Goal: Communication & Community: Answer question/provide support

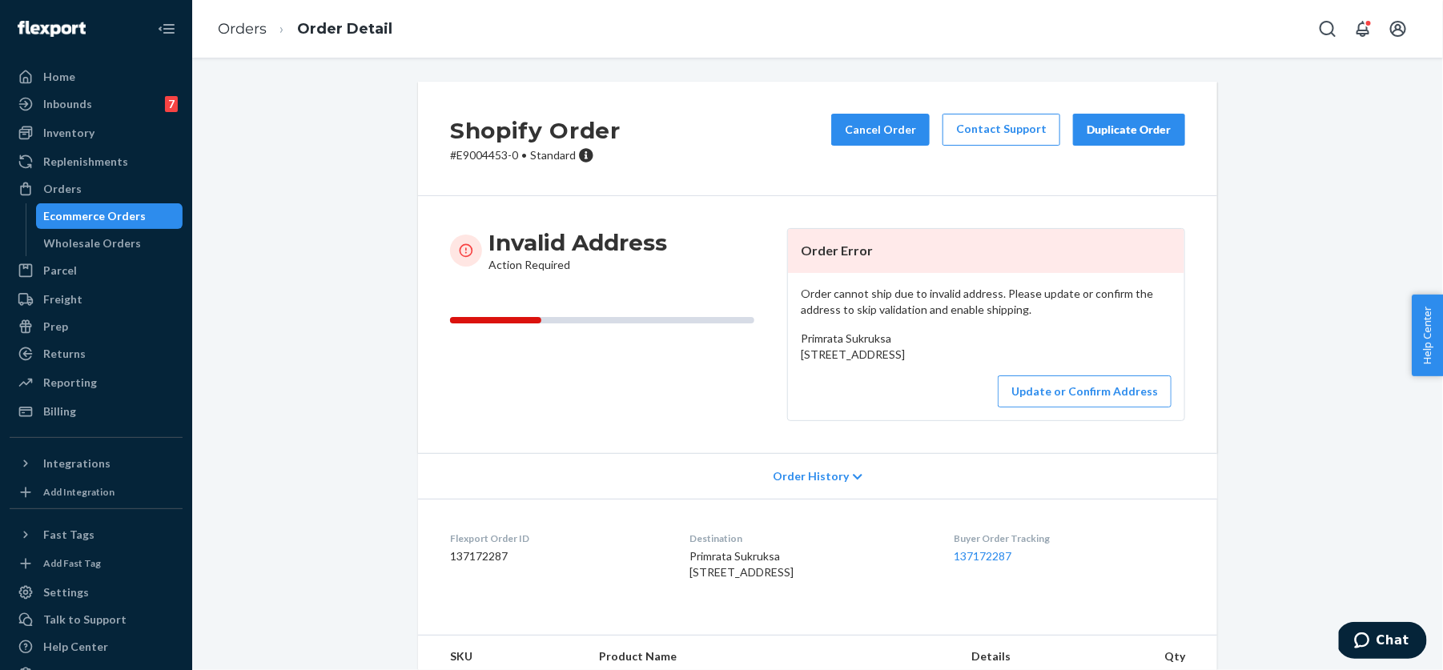
drag, startPoint x: 804, startPoint y: 349, endPoint x: 914, endPoint y: 384, distance: 116.0
click at [914, 363] on div "Primrata Sukruksa [STREET_ADDRESS]" at bounding box center [986, 347] width 371 height 32
copy span "[STREET_ADDRESS]"
click at [1094, 408] on button "Update or Confirm Address" at bounding box center [1085, 392] width 174 height 32
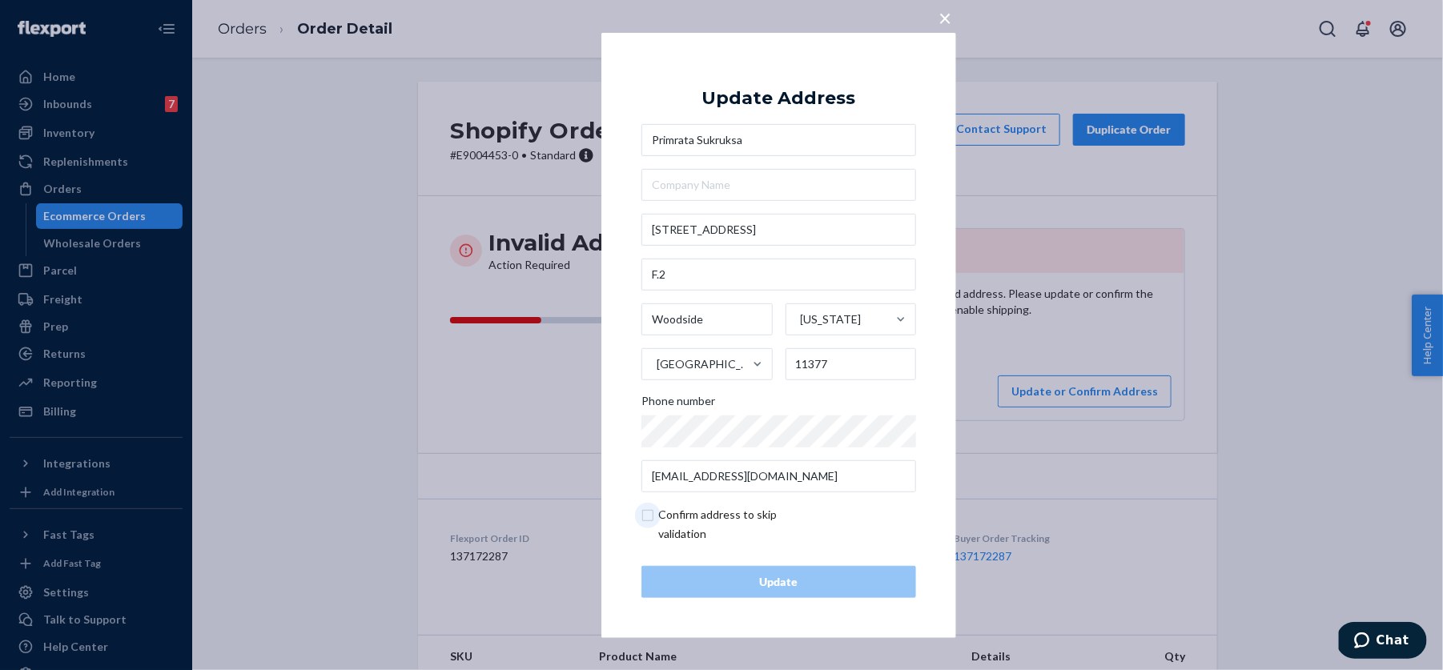
click at [659, 520] on input "checkbox" at bounding box center [734, 524] width 186 height 38
checkbox input "true"
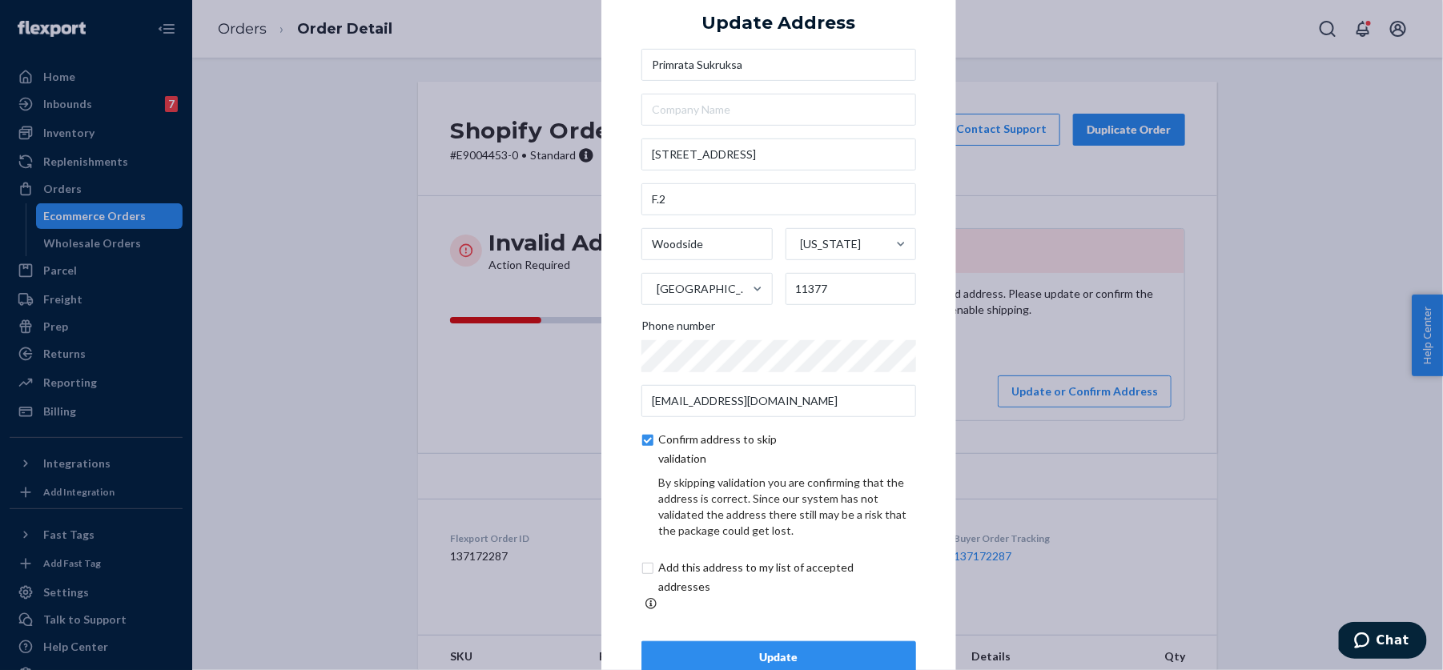
click at [690, 656] on div "Update" at bounding box center [778, 657] width 247 height 16
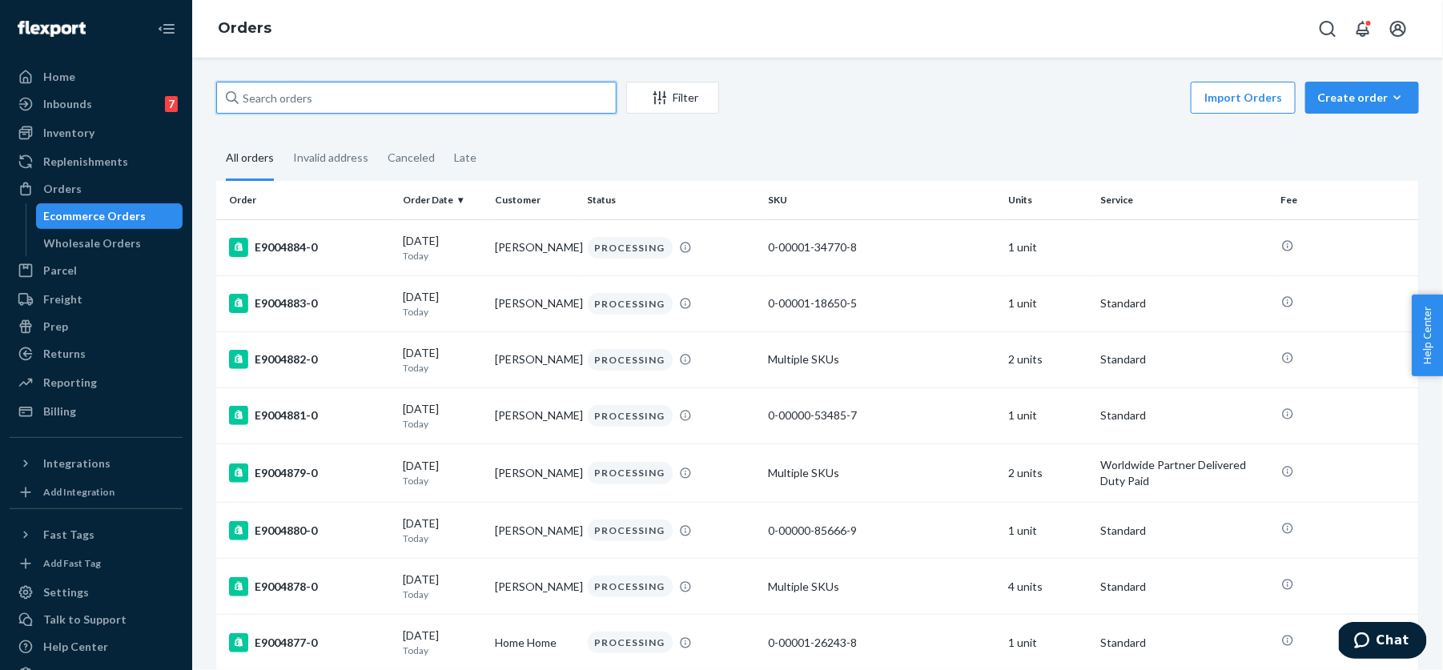
click at [420, 90] on input "text" at bounding box center [416, 98] width 400 height 32
paste input "E868780"
type input "E868780"
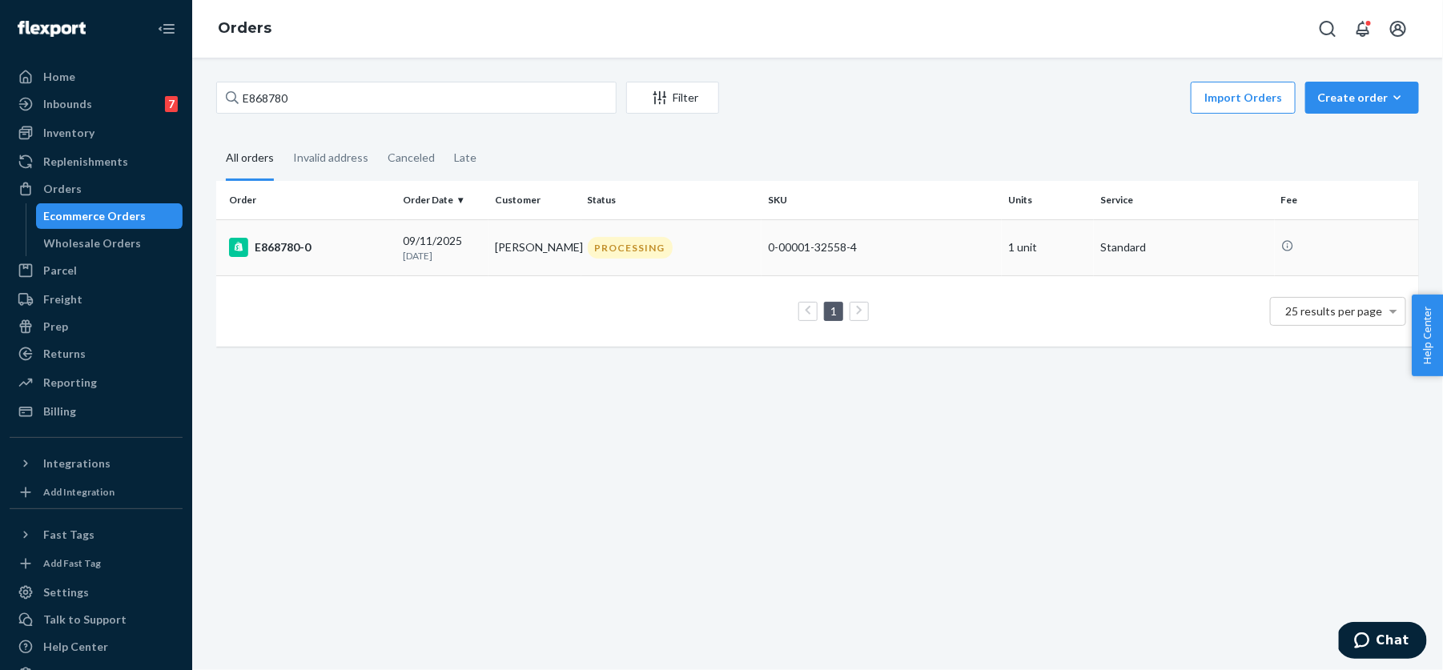
click at [649, 237] on div "PROCESSING" at bounding box center [630, 248] width 85 height 22
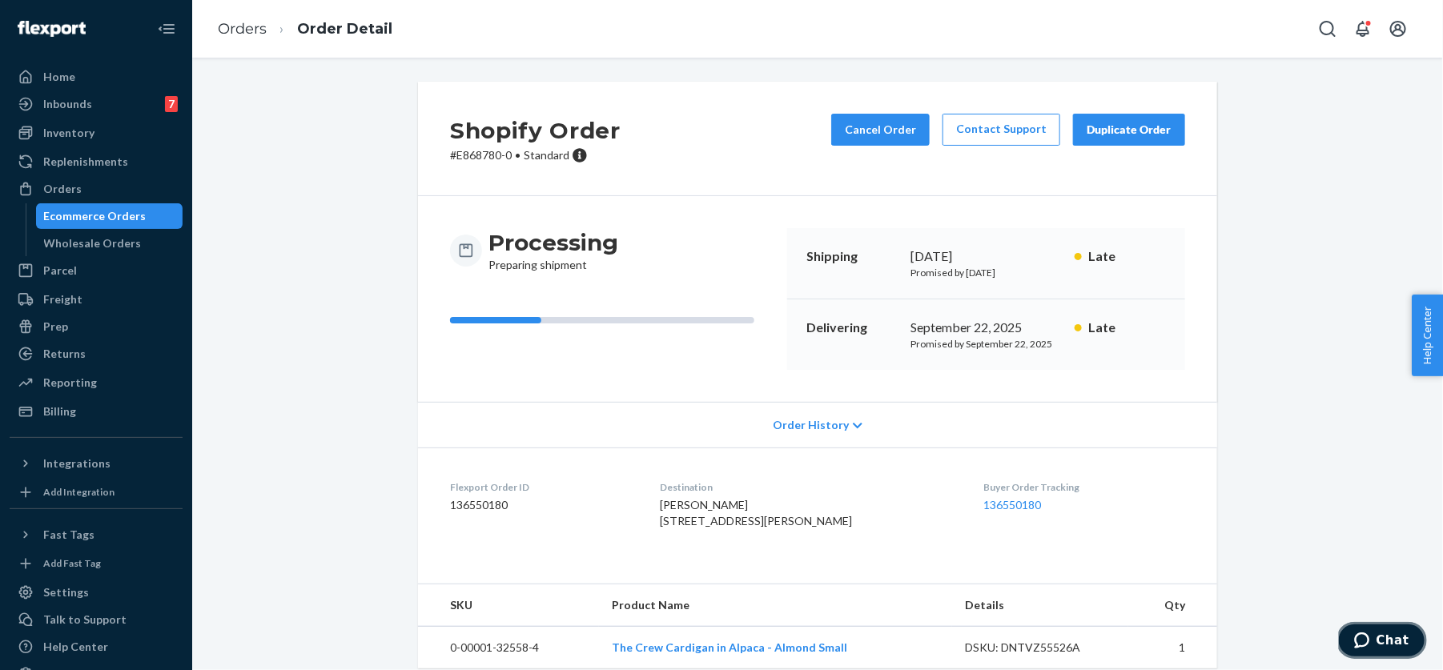
click at [1376, 641] on span "Chat" at bounding box center [1364, 640] width 22 height 16
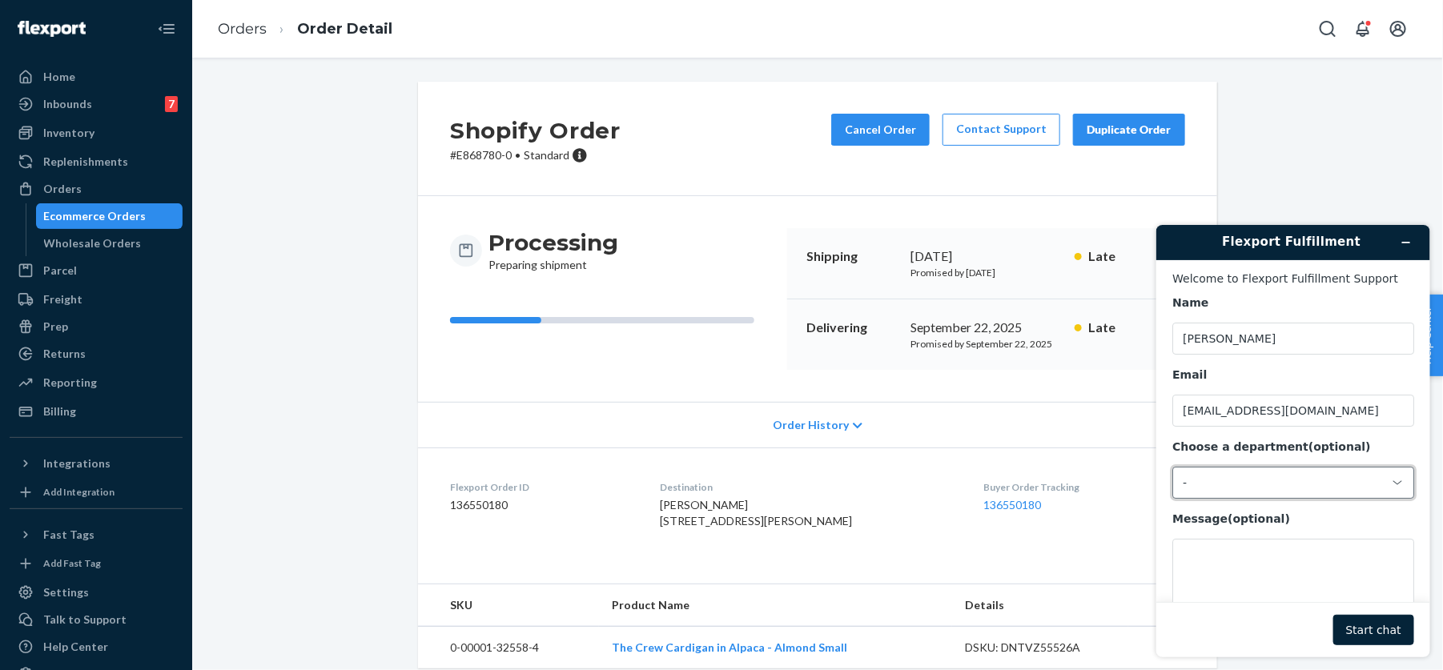
click at [1203, 478] on div "-" at bounding box center [1283, 482] width 202 height 14
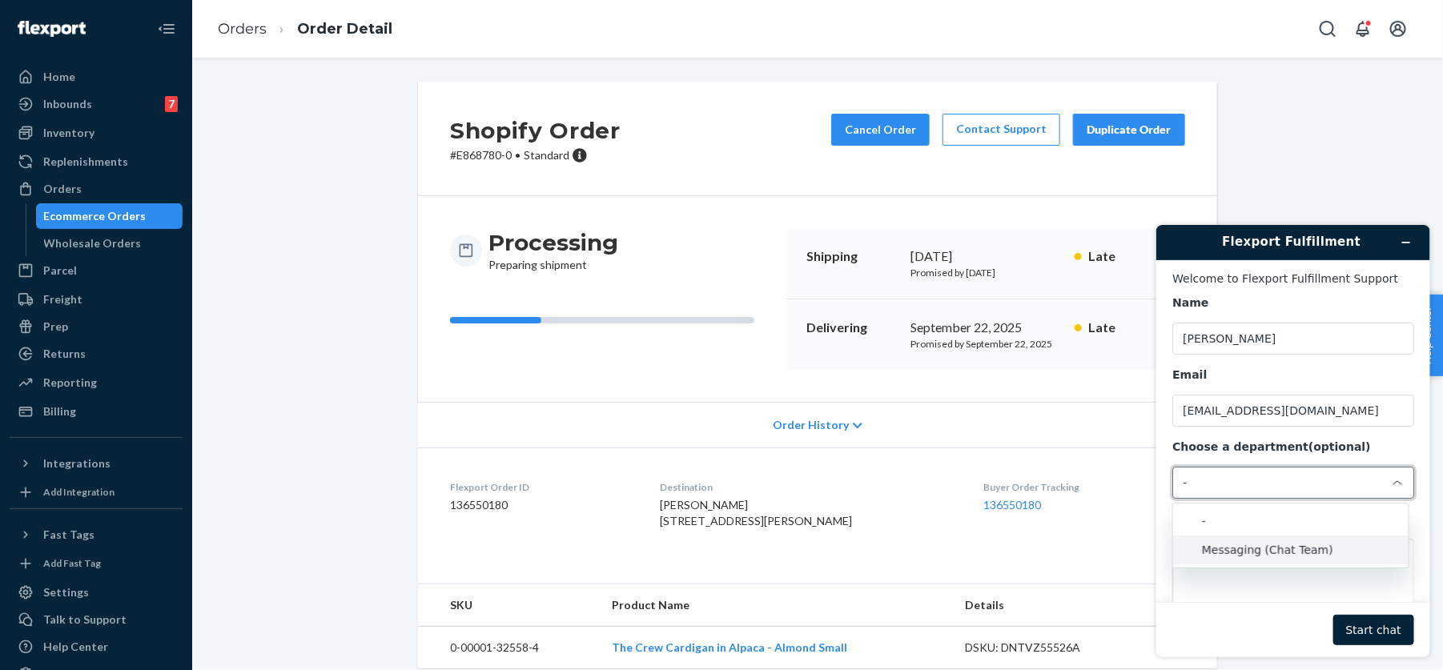
click at [1215, 543] on li "Messaging (Chat Team)" at bounding box center [1289, 549] width 235 height 29
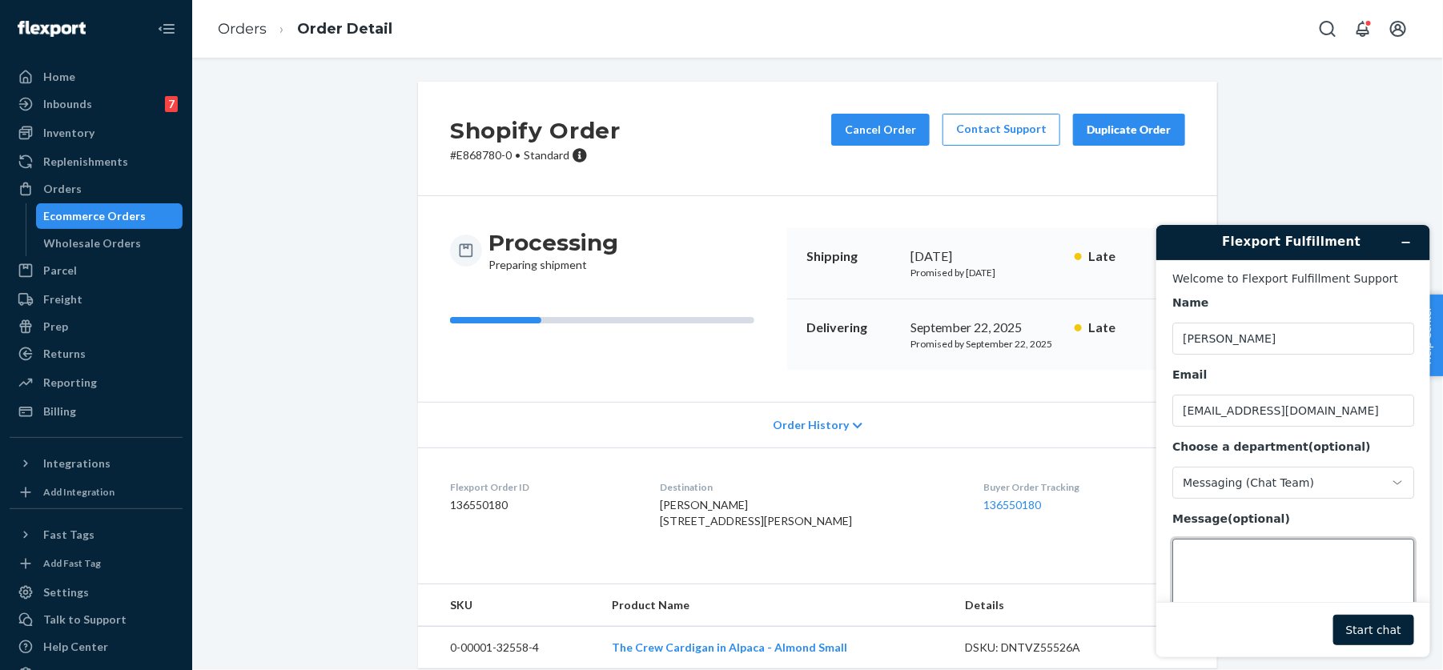
click at [1208, 550] on textarea "Message (optional)" at bounding box center [1292, 583] width 242 height 90
type textarea "H"
paste textarea "E868780"
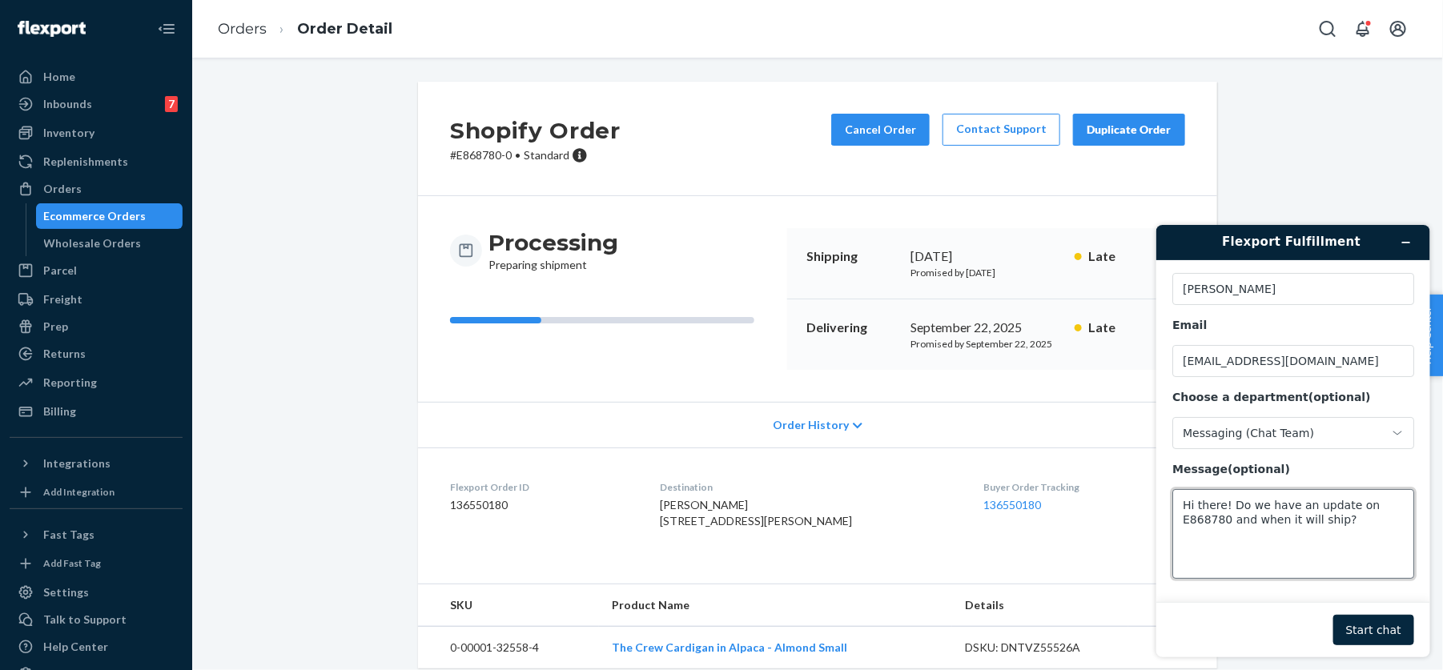
type textarea "Hi there! Do we have an update on E868780 and when it will ship?"
click at [1406, 623] on button "Start chat" at bounding box center [1372, 629] width 81 height 30
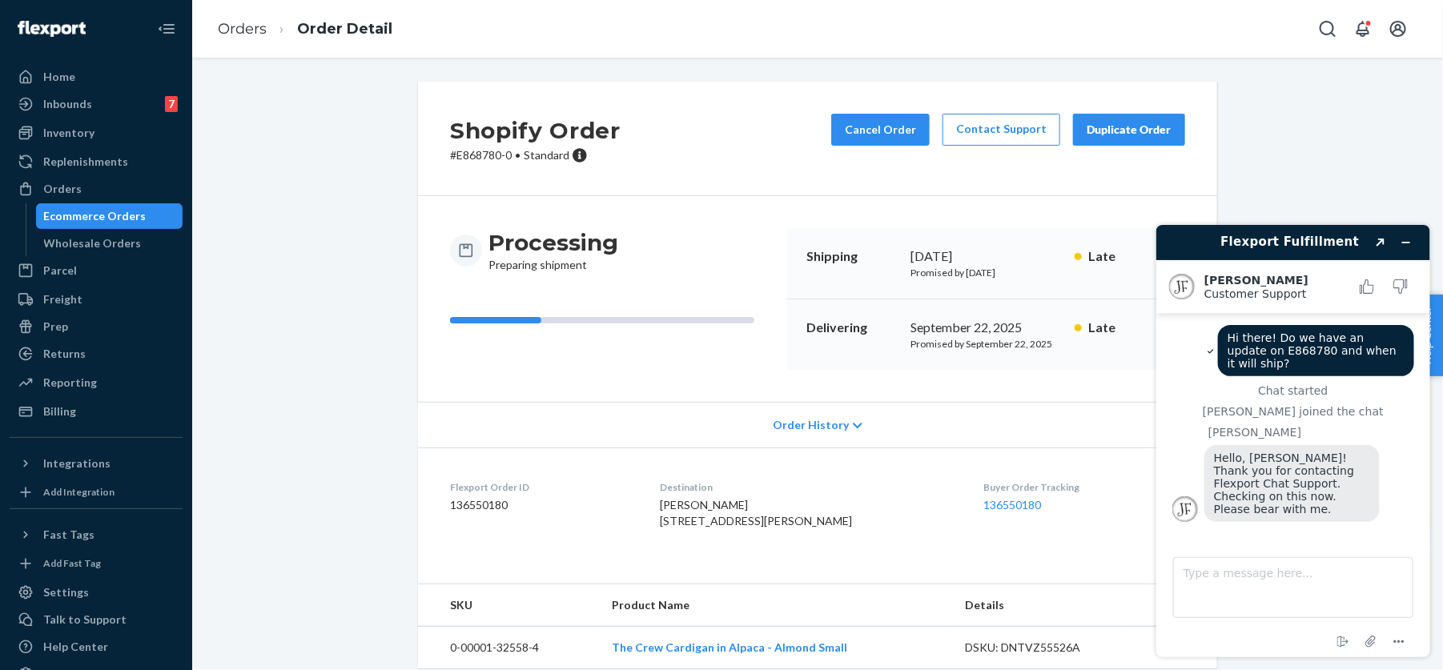
click at [1321, 472] on span "Hello, [PERSON_NAME]! Thank you for contacting Flexport Chat Support. Checking …" at bounding box center [1285, 483] width 144 height 64
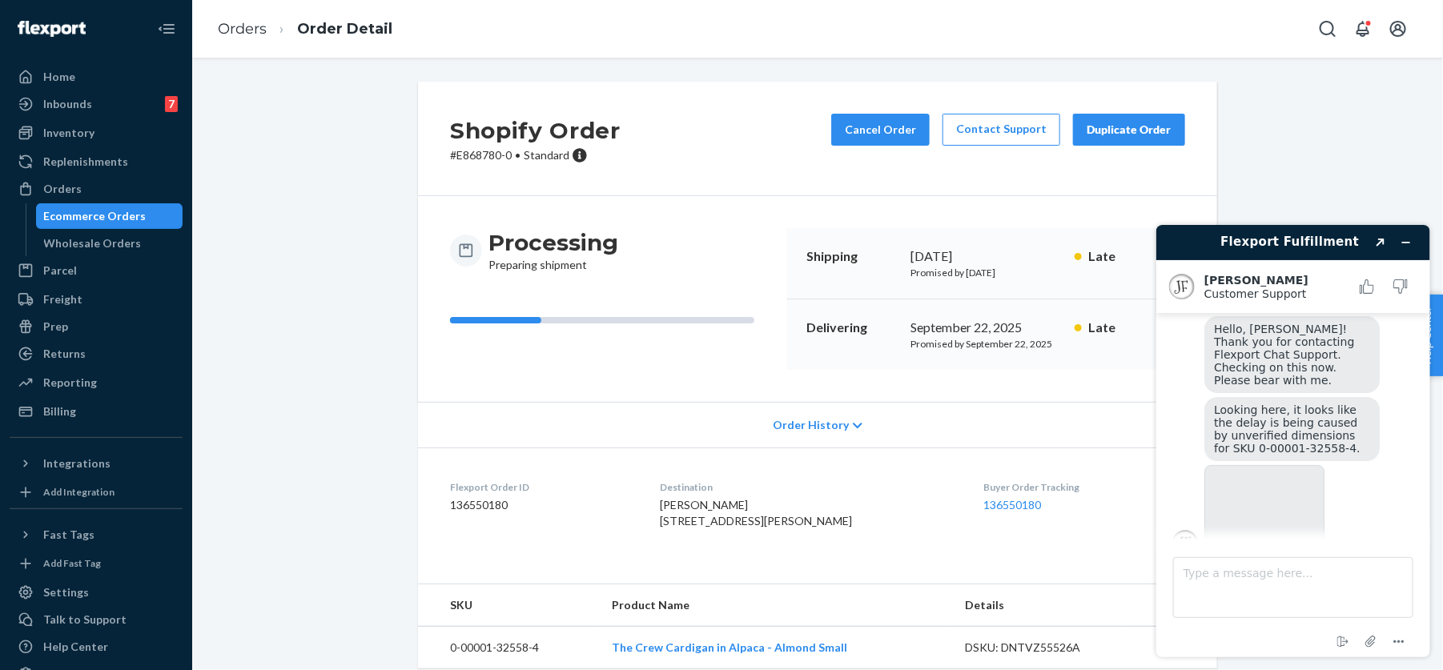
scroll to position [129, 0]
click at [1319, 410] on span "Looking here, it looks like the delay is being caused by unverified dimensions …" at bounding box center [1286, 428] width 147 height 51
click at [1279, 499] on img at bounding box center [1263, 509] width 120 height 90
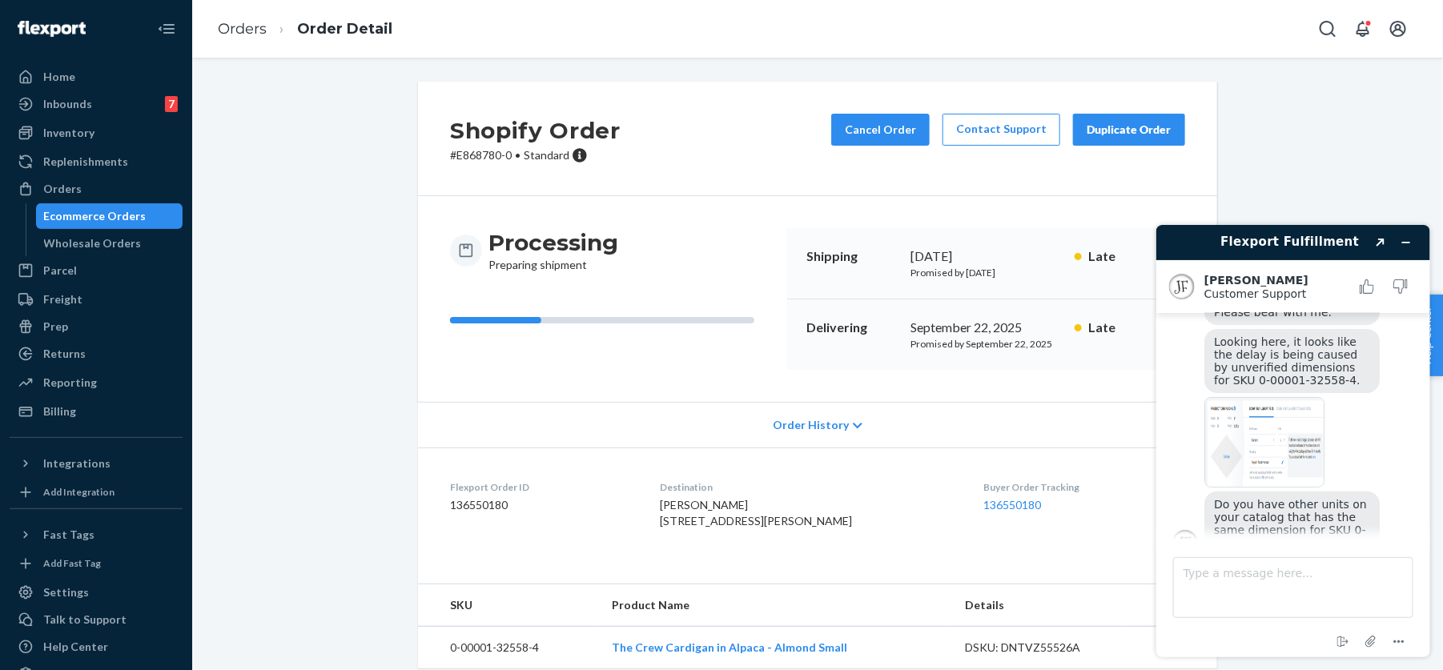
click at [1254, 438] on img at bounding box center [1263, 441] width 120 height 90
click at [1199, 566] on textarea "Type a message here..." at bounding box center [1292, 586] width 240 height 61
type textarea "Yes, let me grab another code we can match"
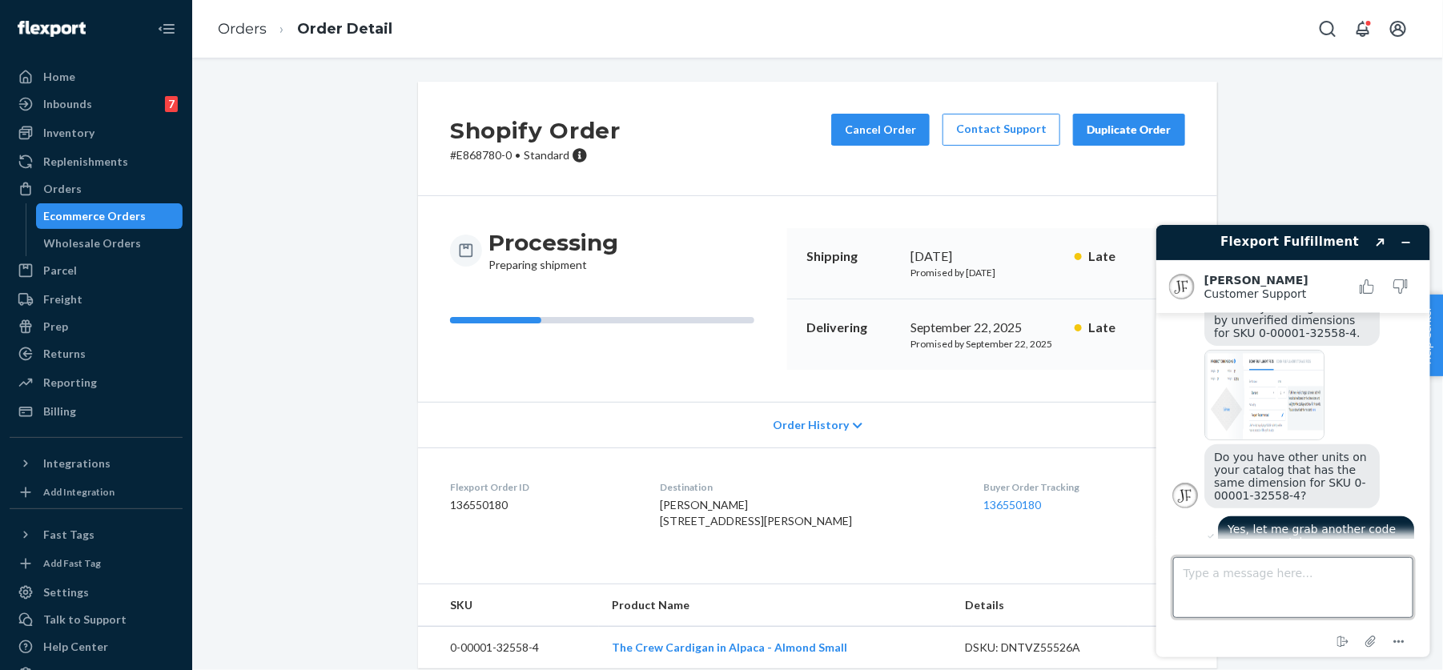
click at [1220, 580] on textarea "Type a message here..." at bounding box center [1292, 586] width 240 height 61
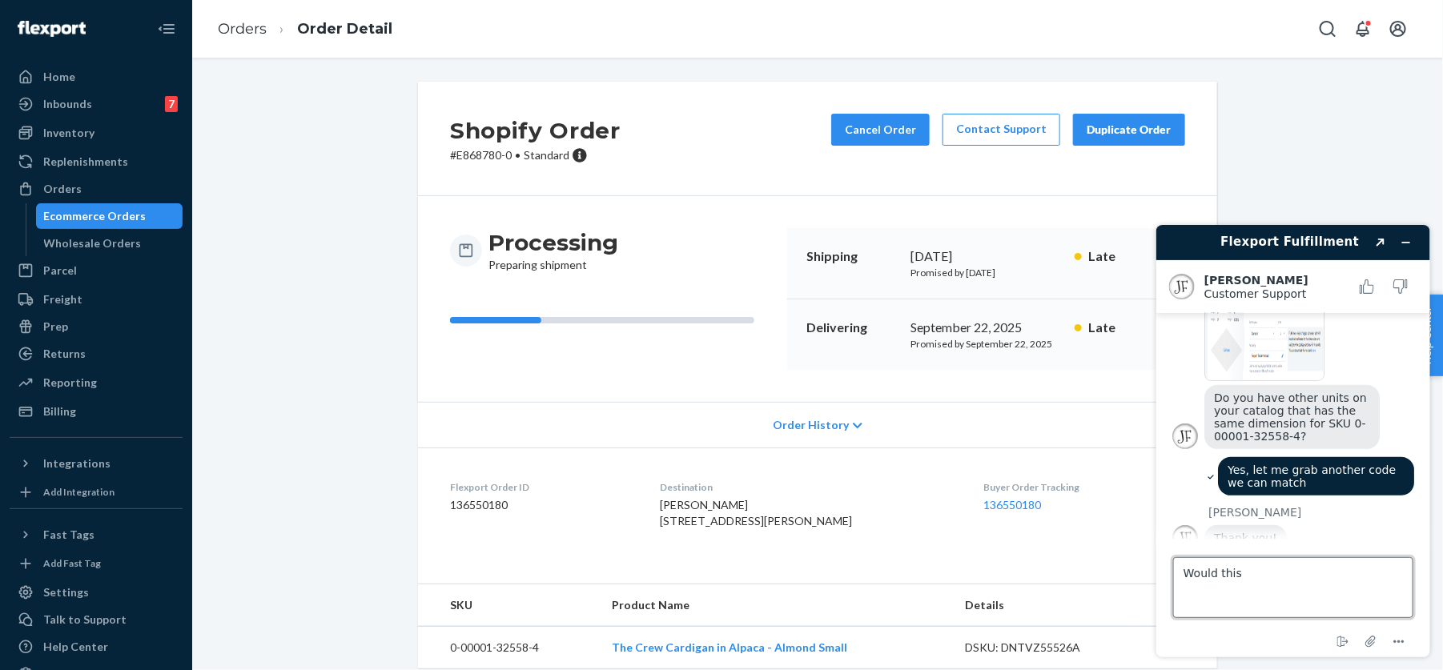
scroll to position [300, 0]
paste textarea "0-00001-32562-1"
type textarea "Would this help? 0-00001-32562-1"
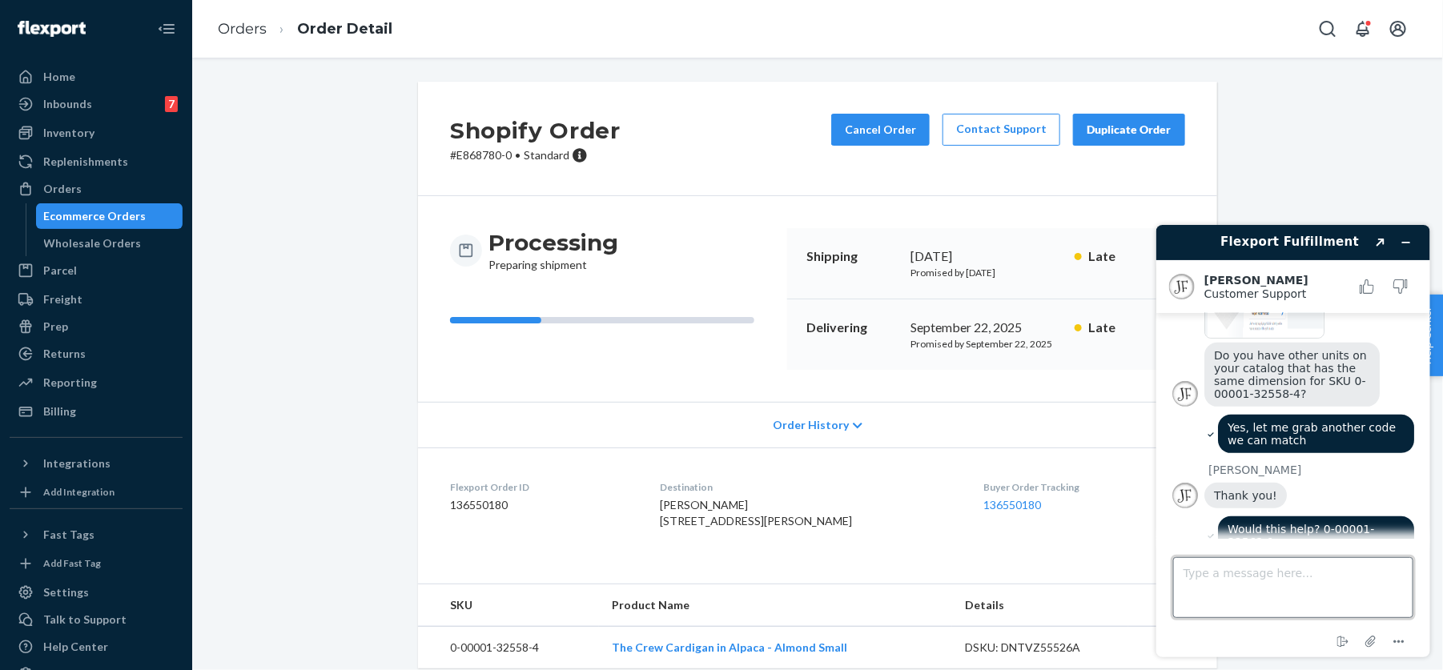
scroll to position [453, 0]
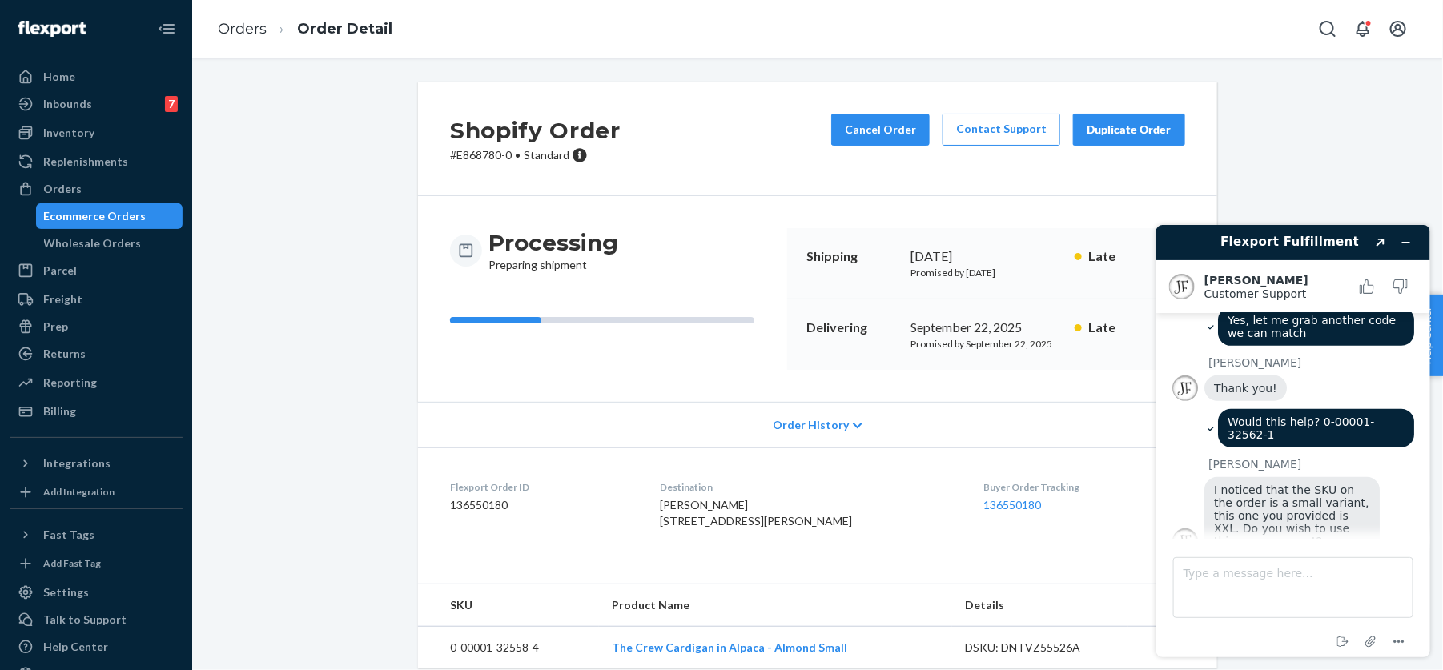
click at [1229, 518] on span "I noticed that the SKU on the order is a small variant, this one you provided i…" at bounding box center [1292, 515] width 159 height 64
click at [1186, 572] on textarea "Type a message here..." at bounding box center [1292, 586] width 240 height 61
paste textarea "0-00001-32557-7"
type textarea "We can use something a closer to the Small, you can match 0-00001-32557-7"
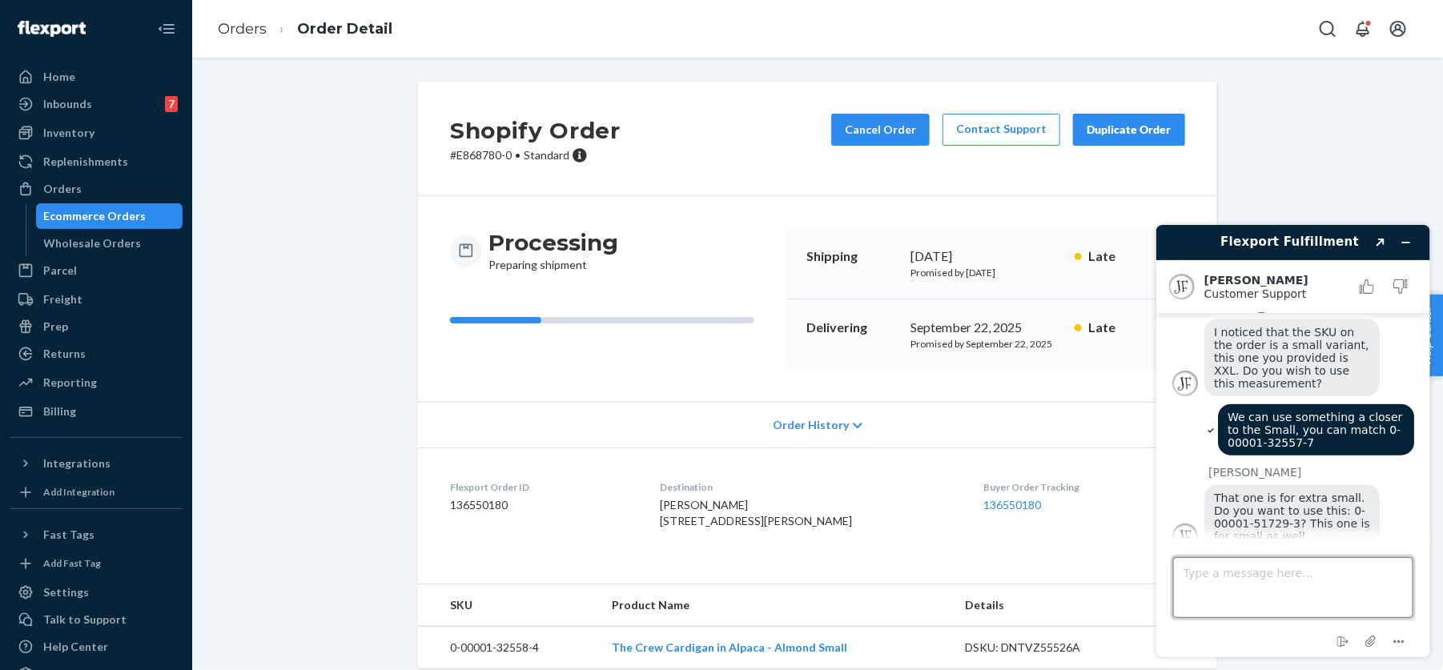
scroll to position [607, 0]
click at [1227, 570] on textarea "Type a message here..." at bounding box center [1292, 586] width 240 height 61
type textarea "Yeah, all I have at the moment,."
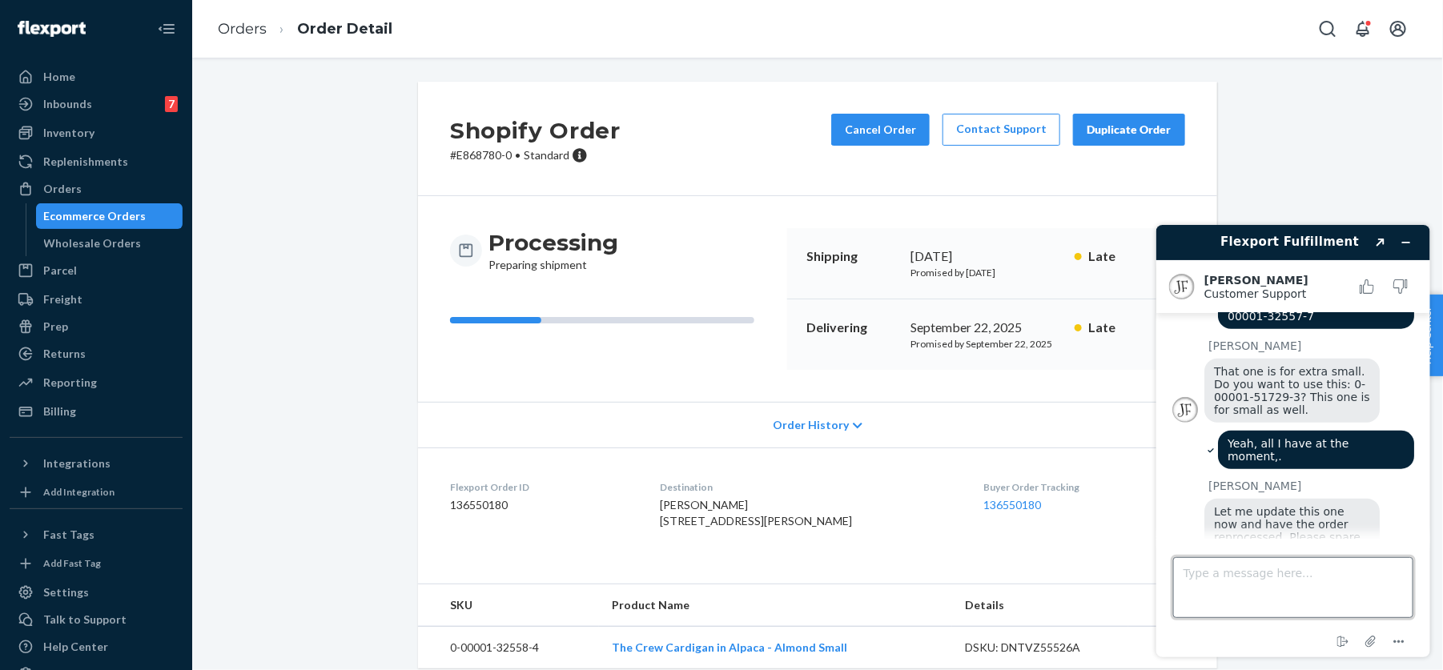
scroll to position [735, 0]
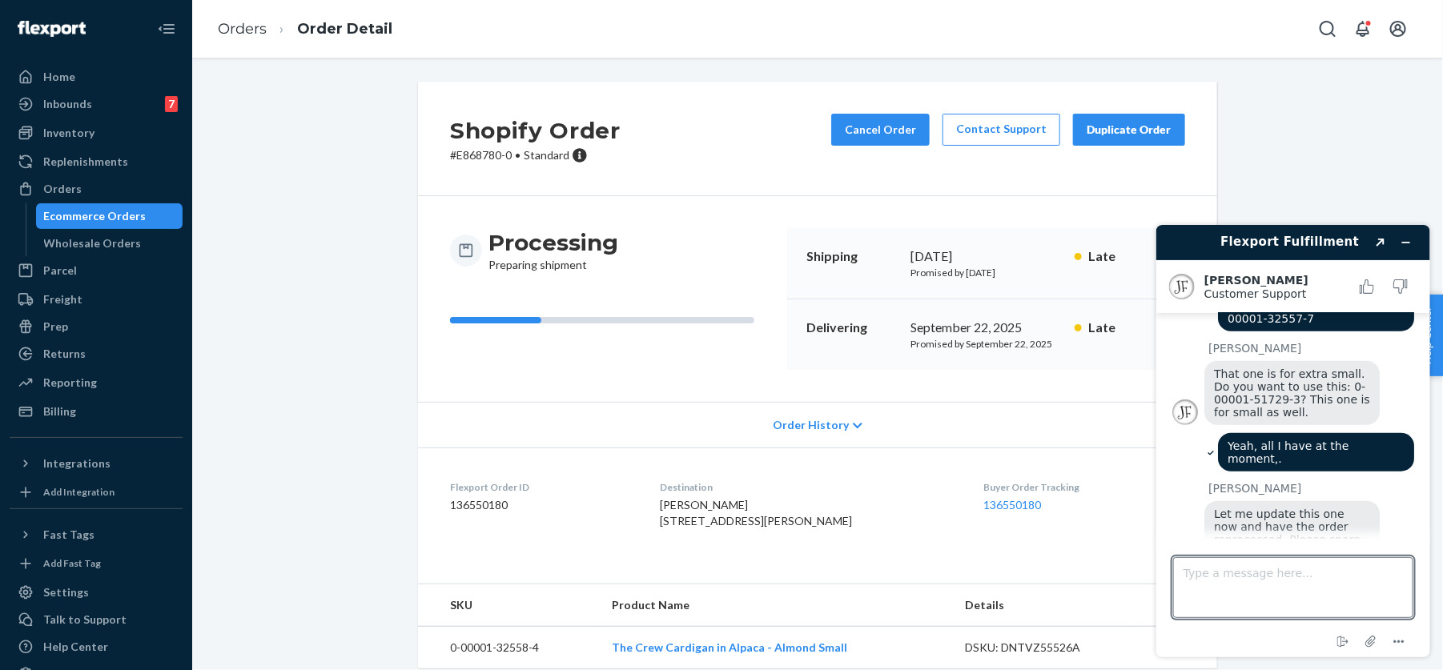
click at [1283, 510] on span "Let me update this one now and have the order reprocessed. Please spare me few …" at bounding box center [1288, 539] width 150 height 64
click at [1251, 507] on span "Let me update this one now and have the order reprocessed. Please spare me few …" at bounding box center [1288, 539] width 150 height 64
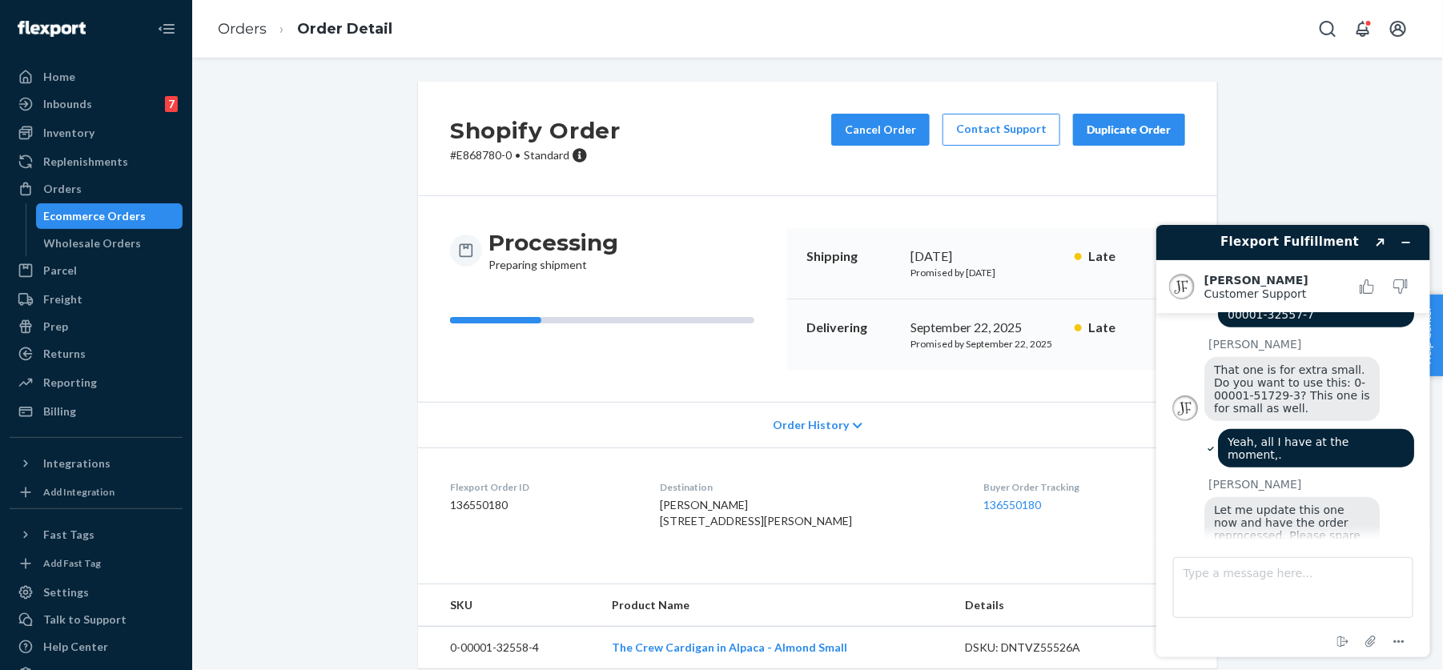
scroll to position [777, 0]
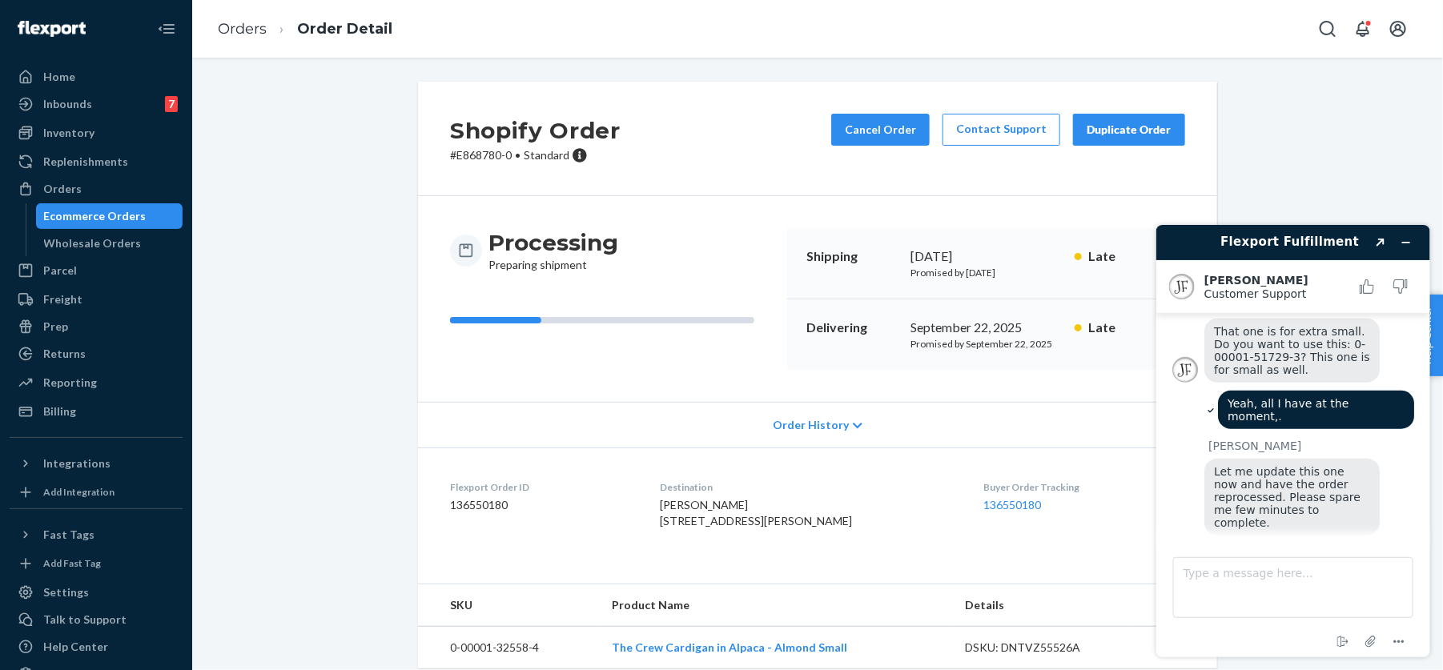
click at [1315, 545] on span "Apologies with the [PERSON_NAME]." at bounding box center [1266, 558] width 107 height 26
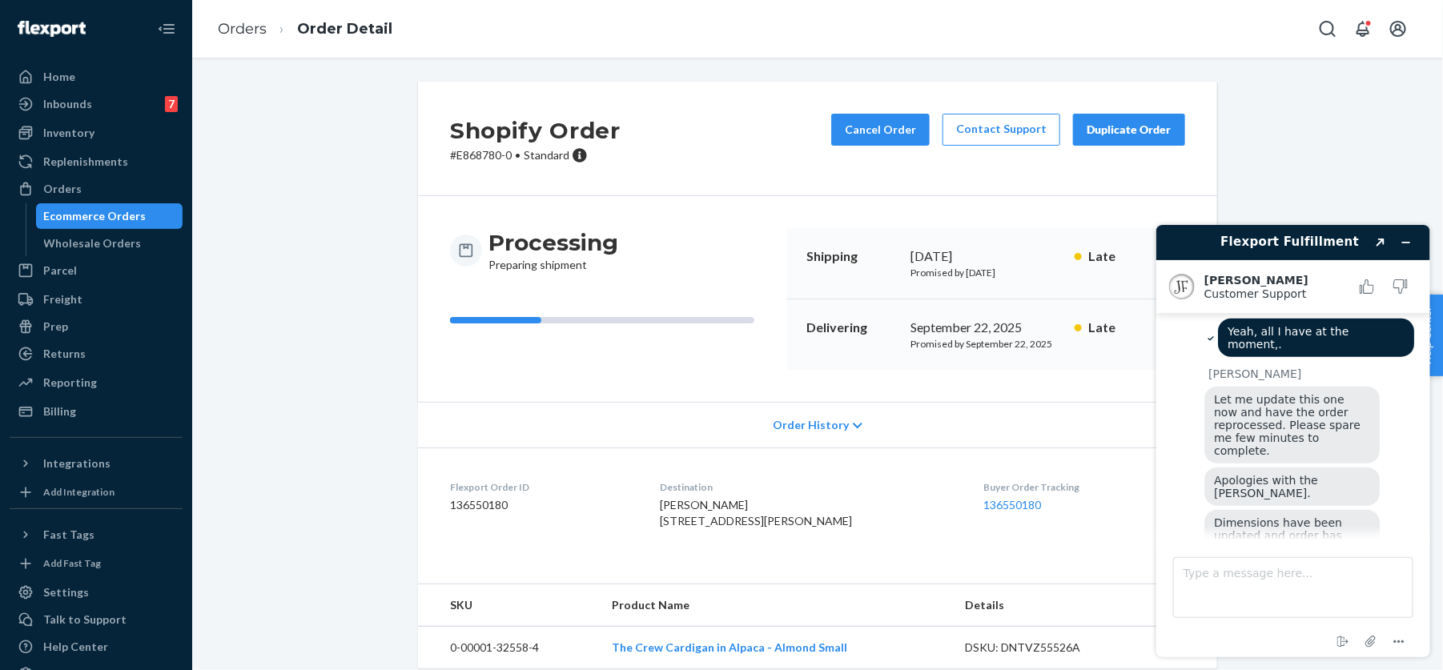
scroll to position [845, 0]
click at [1262, 520] on span "Dimensions have been updated and order has been reprocessed. This should be shi…" at bounding box center [1291, 552] width 156 height 64
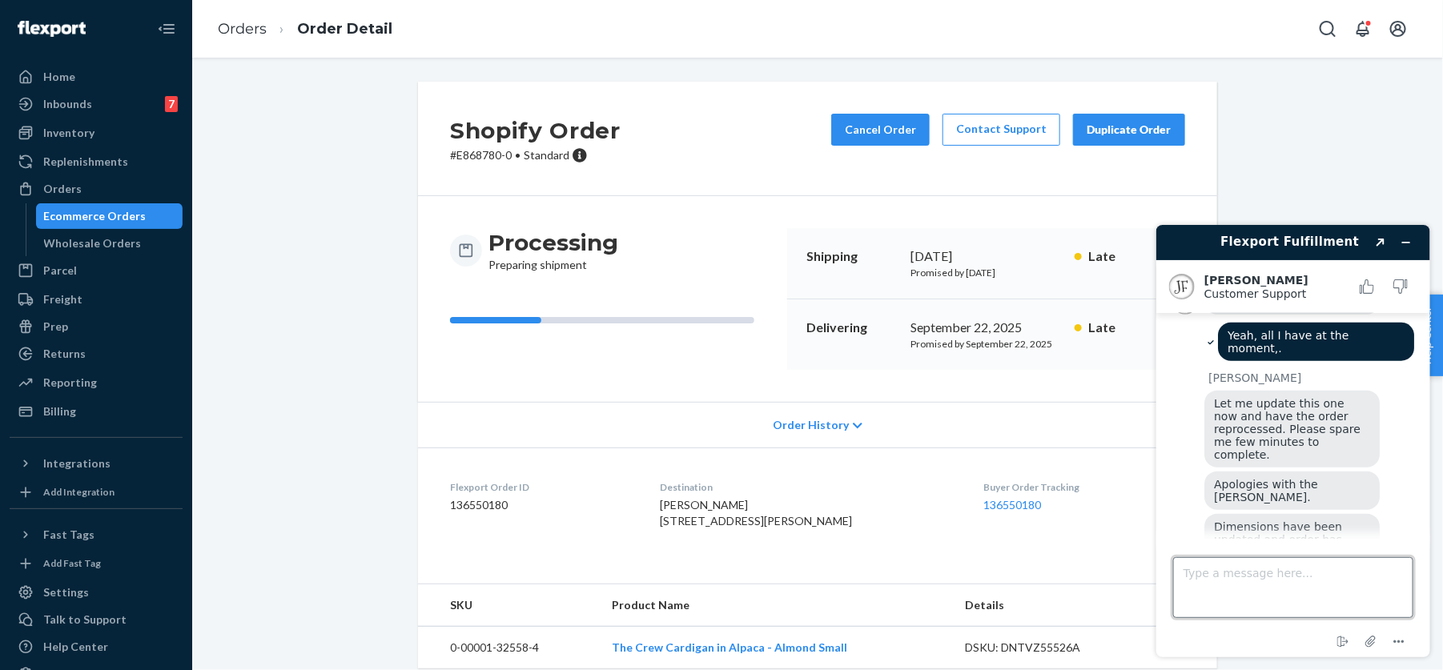
click at [1234, 588] on textarea "Type a message here..." at bounding box center [1292, 586] width 240 height 61
type textarea "Thank you!"
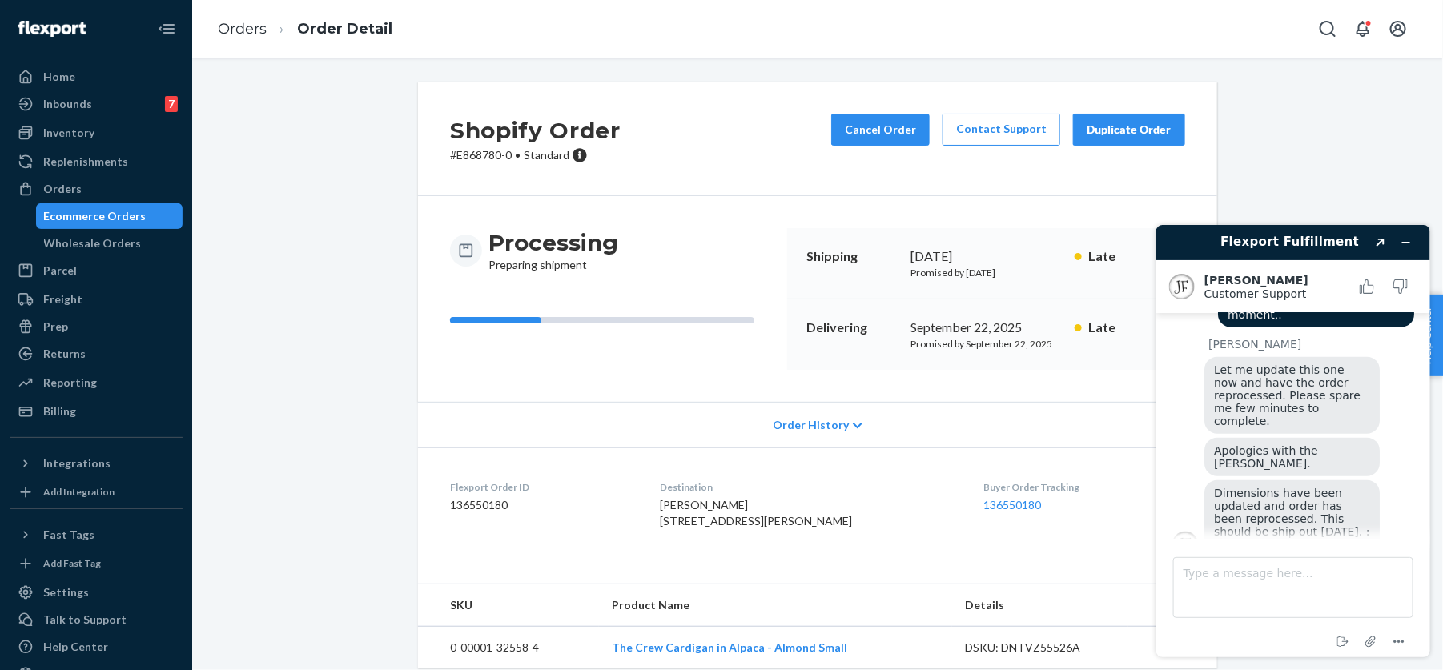
scroll to position [961, 0]
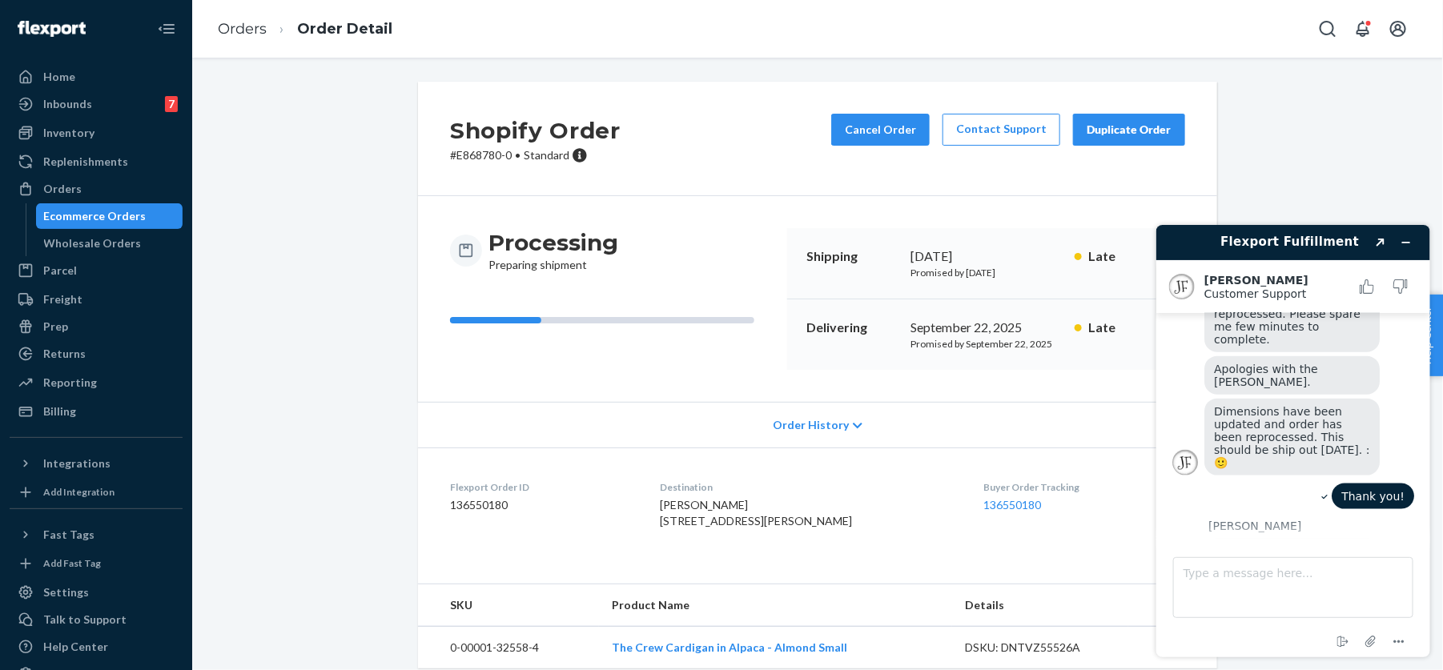
click at [1283, 483] on div "Thank you!" at bounding box center [1292, 498] width 242 height 30
click at [1231, 575] on textarea "Type a message here..." at bounding box center [1292, 586] width 240 height 61
type textarea "Nothing else for now, thanks again"
